Goal: Information Seeking & Learning: Learn about a topic

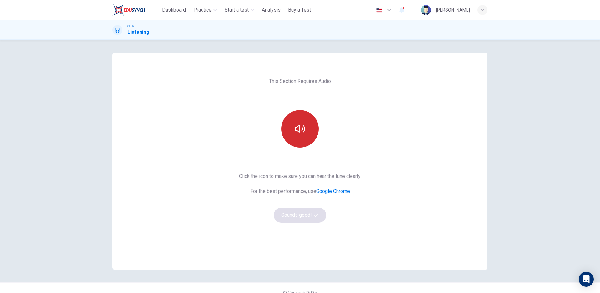
click at [292, 136] on button "button" at bounding box center [299, 128] width 37 height 37
click at [307, 211] on button "Sounds good!" at bounding box center [300, 214] width 52 height 15
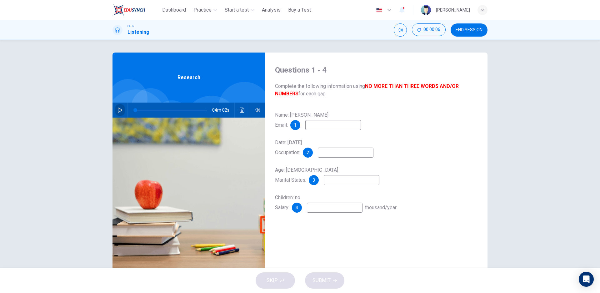
click at [120, 111] on icon "button" at bounding box center [120, 109] width 4 height 5
click at [118, 110] on icon "button" at bounding box center [119, 109] width 5 height 5
type input "**"
click at [115, 102] on button "button" at bounding box center [120, 109] width 10 height 15
click at [118, 110] on icon "button" at bounding box center [119, 109] width 5 height 5
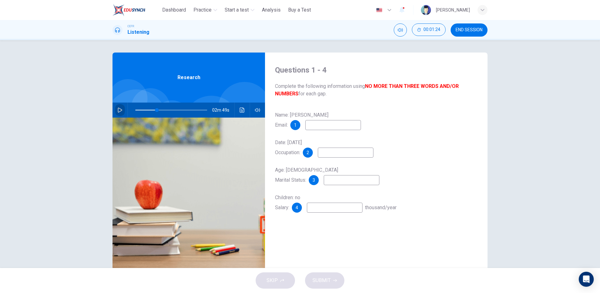
click at [119, 110] on icon "button" at bounding box center [119, 109] width 5 height 5
click at [119, 111] on icon "button" at bounding box center [119, 109] width 5 height 5
click at [118, 110] on icon "button" at bounding box center [119, 109] width 5 height 5
click at [118, 110] on icon "button" at bounding box center [119, 110] width 3 height 4
type input "**"
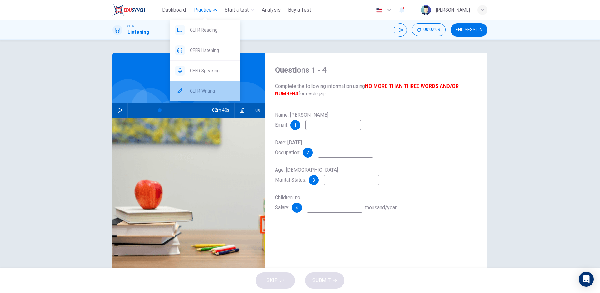
click at [216, 92] on span "CEFR Writing" at bounding box center [212, 90] width 45 height 7
